Goal: Use online tool/utility

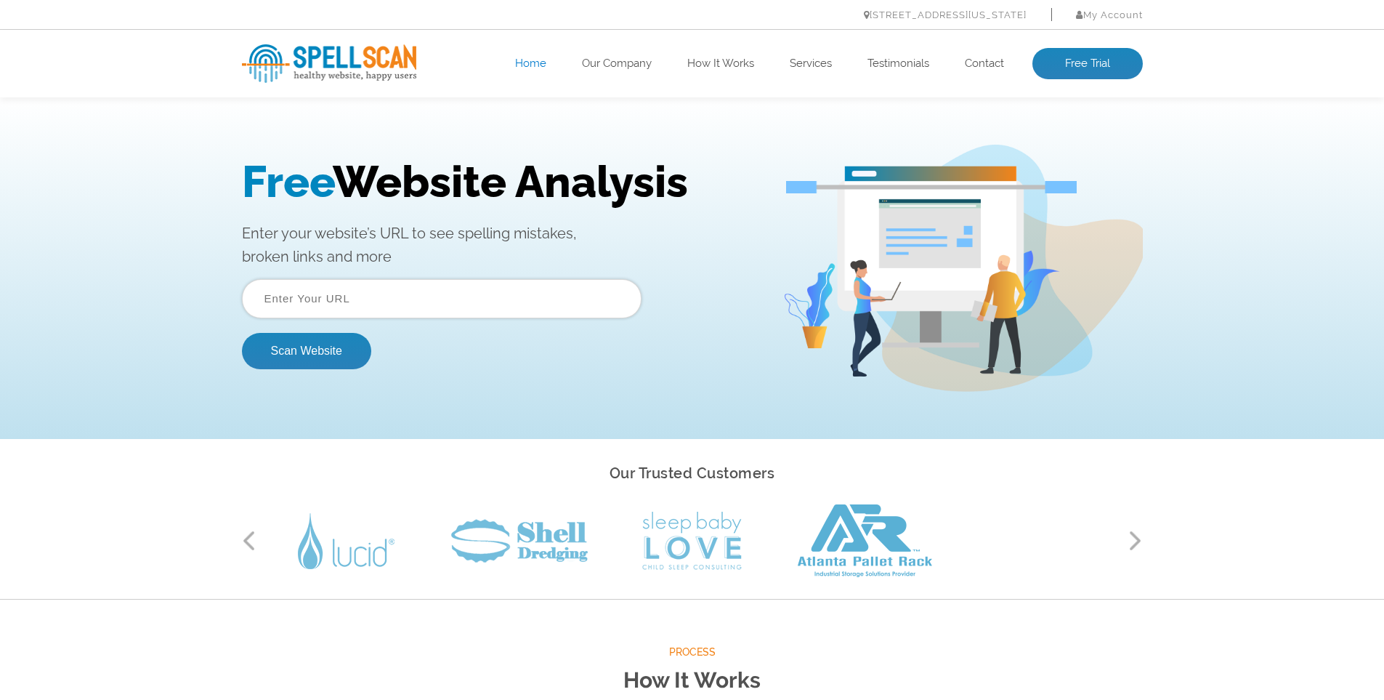
click at [341, 303] on input "text" at bounding box center [442, 298] width 400 height 39
paste input "https://www.ekspress-serviss.lv/"
type input "https://www.ekspress-serviss.lv/"
click at [319, 350] on button "Scan Website" at bounding box center [306, 351] width 129 height 36
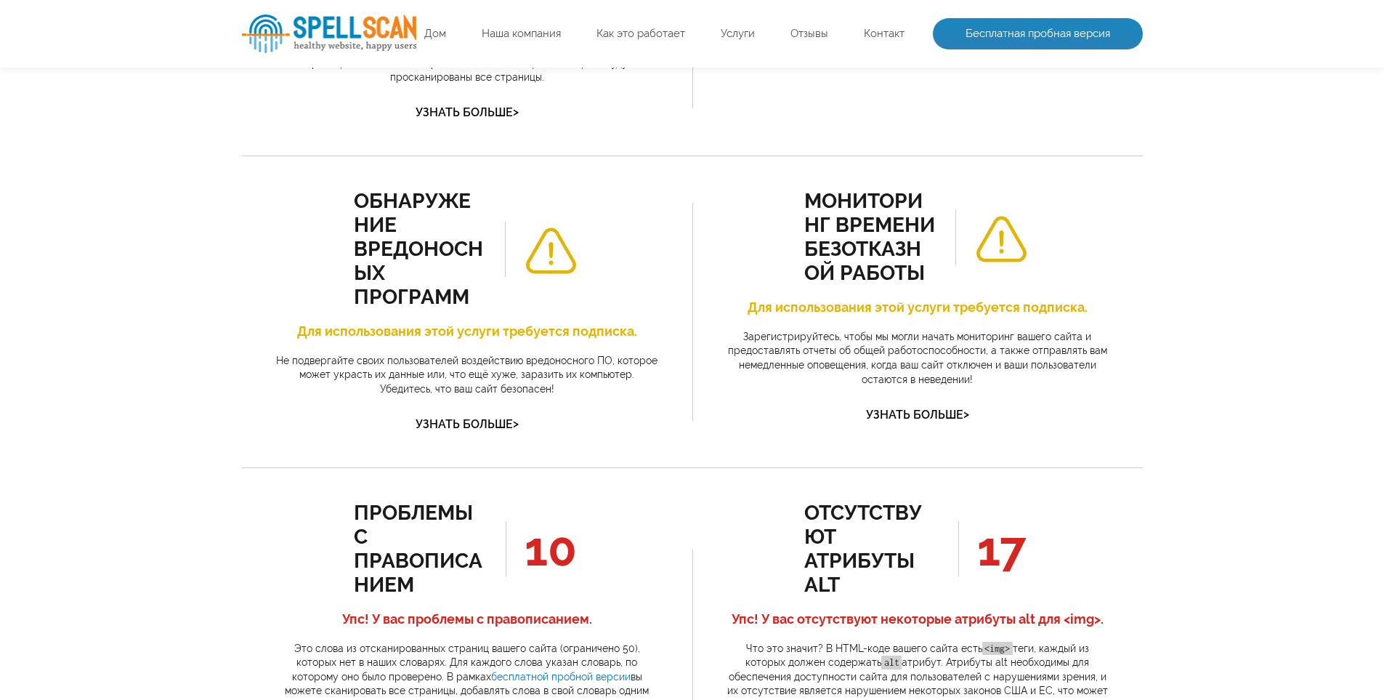
scroll to position [525, 0]
